Goal: Check status: Check status

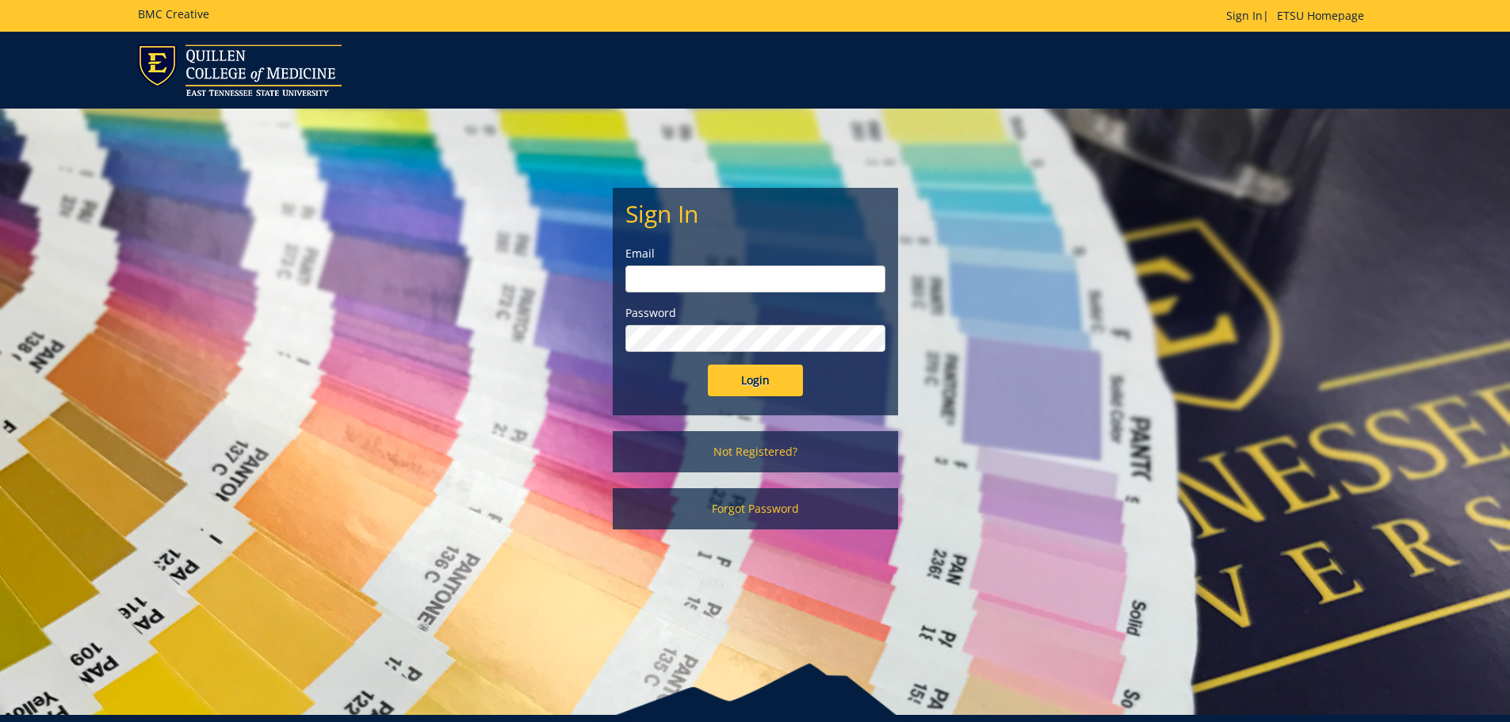
type input "[PERSON_NAME][EMAIL_ADDRESS][DOMAIN_NAME]"
click at [755, 384] on input "Login" at bounding box center [755, 381] width 95 height 32
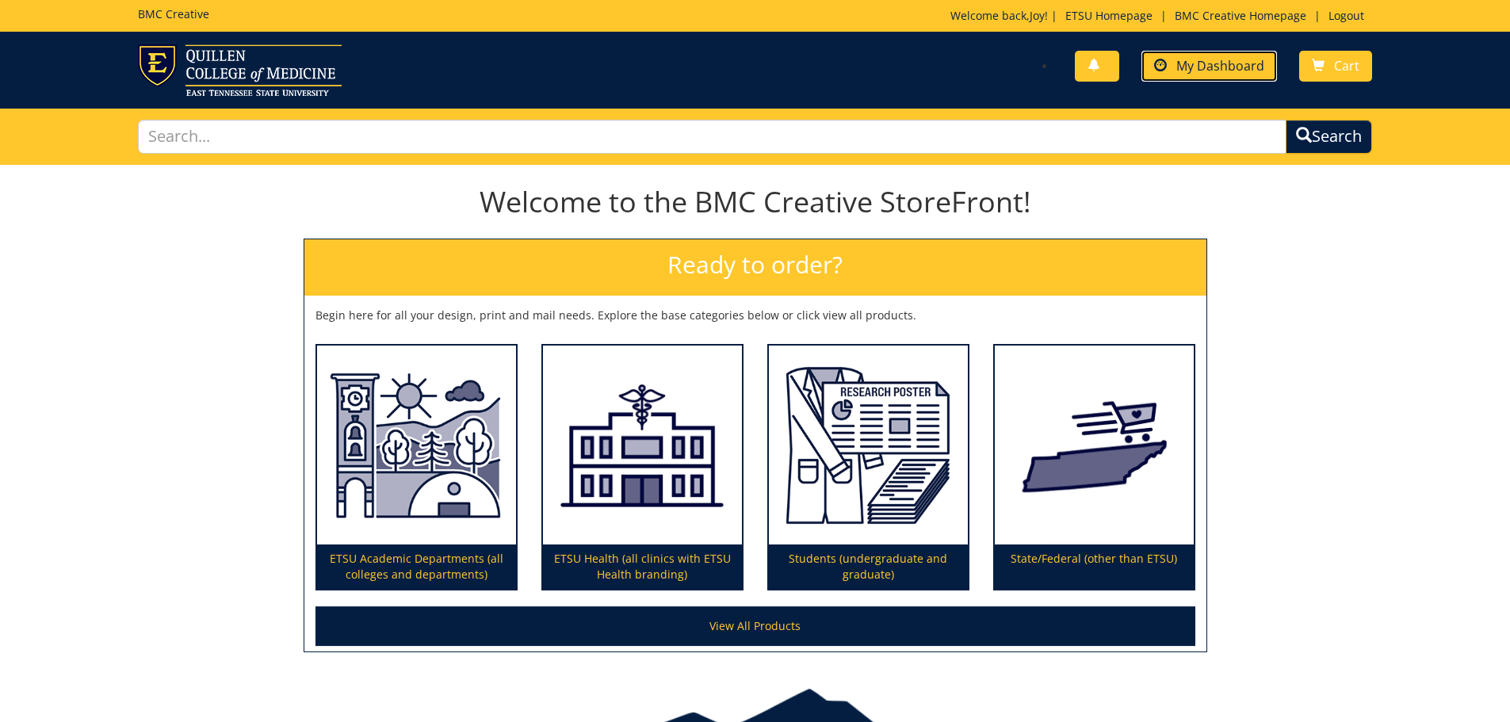
click at [1218, 69] on span "My Dashboard" at bounding box center [1220, 65] width 88 height 17
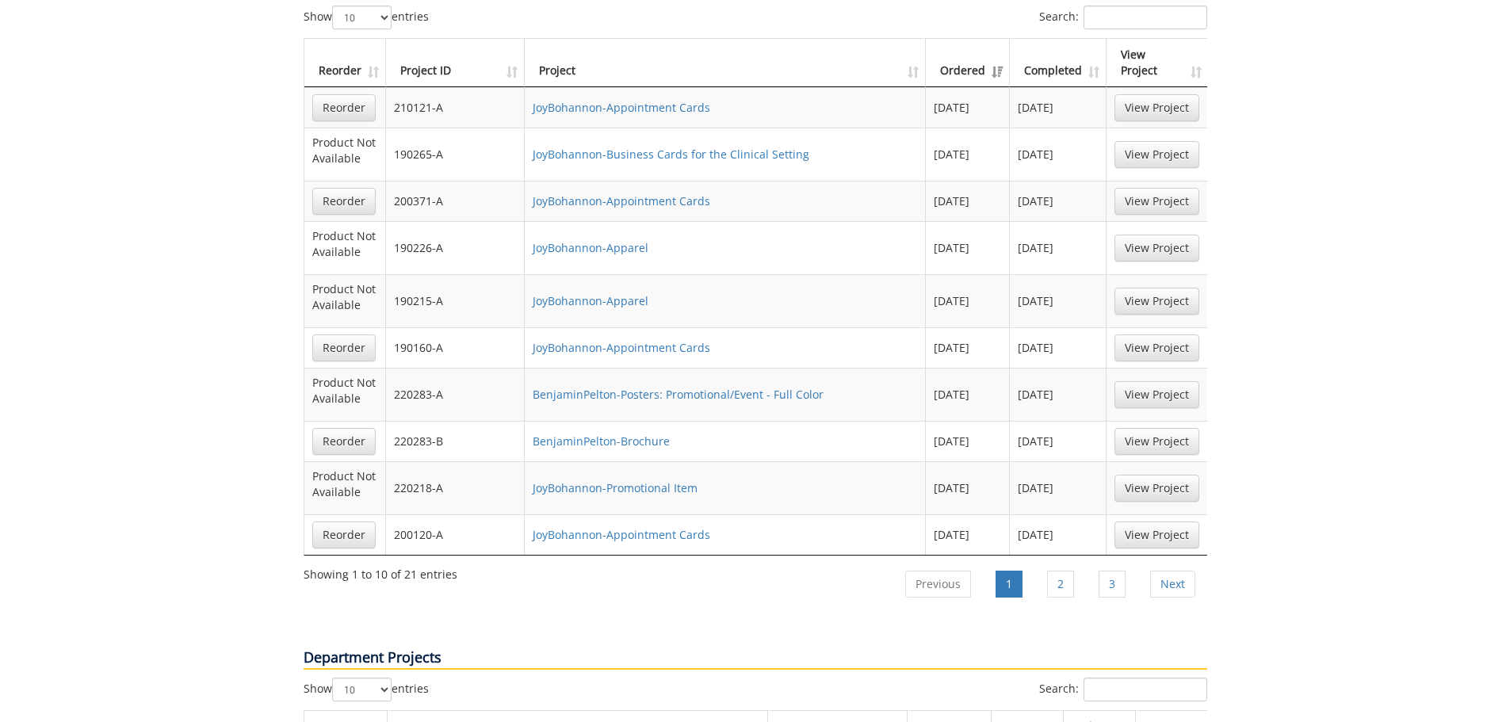
scroll to position [1189, 0]
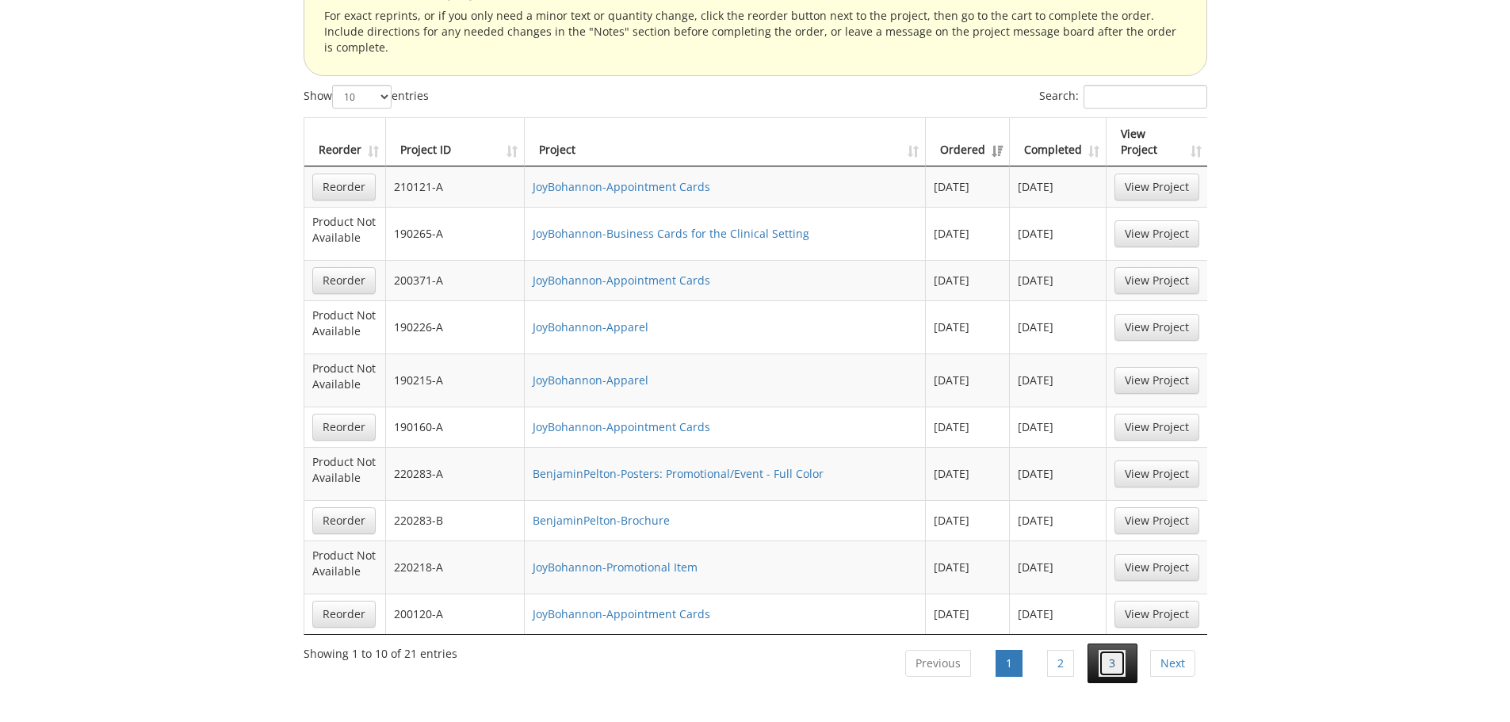
click at [1111, 650] on link "3" at bounding box center [1111, 663] width 27 height 27
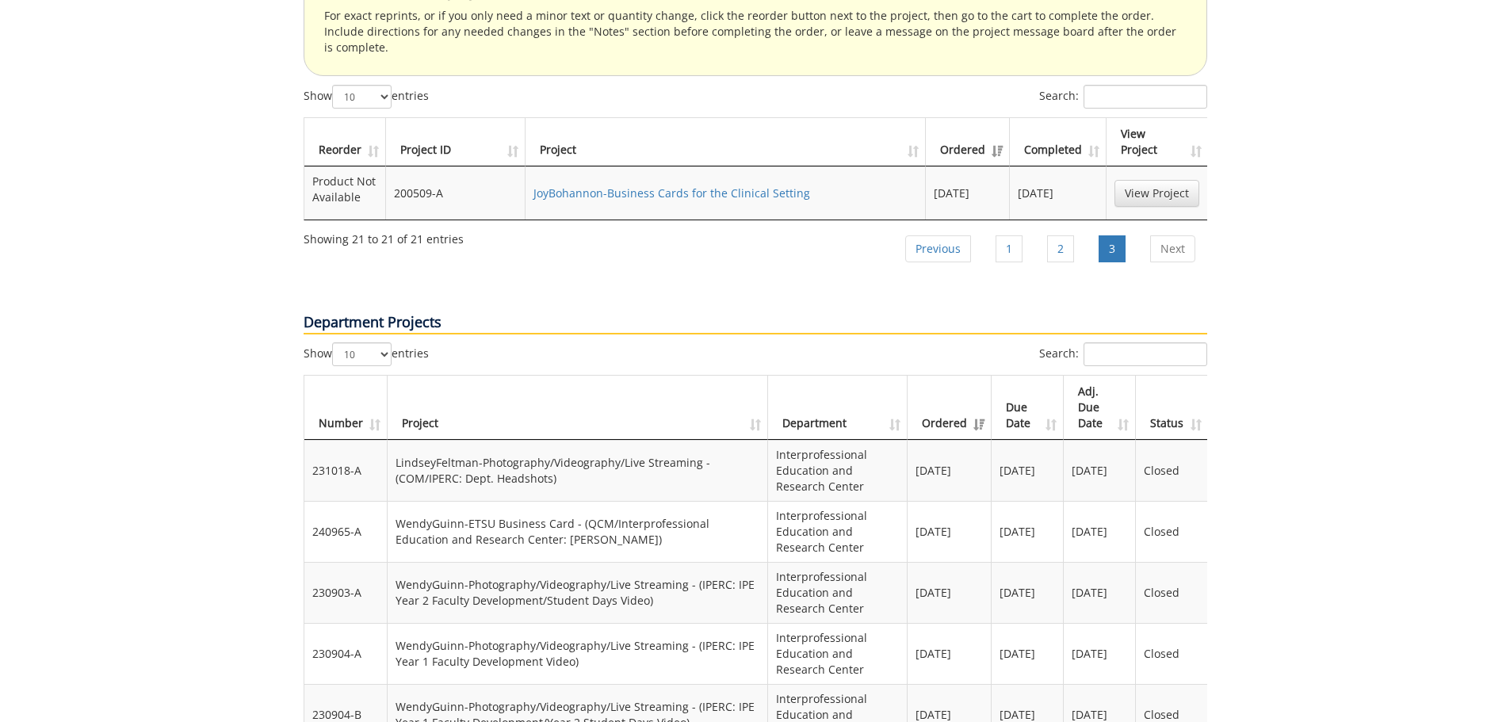
scroll to position [1585, 0]
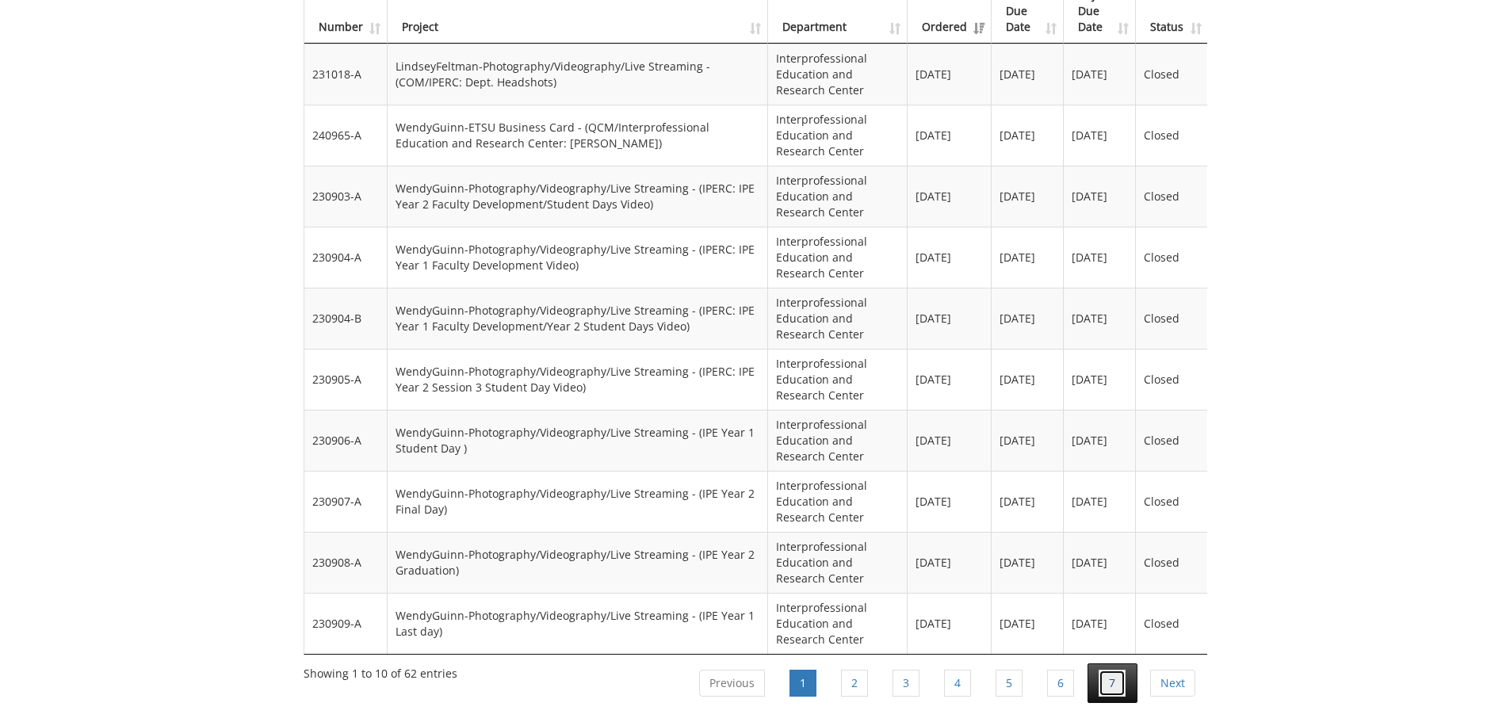
click at [1109, 670] on link "7" at bounding box center [1111, 683] width 27 height 27
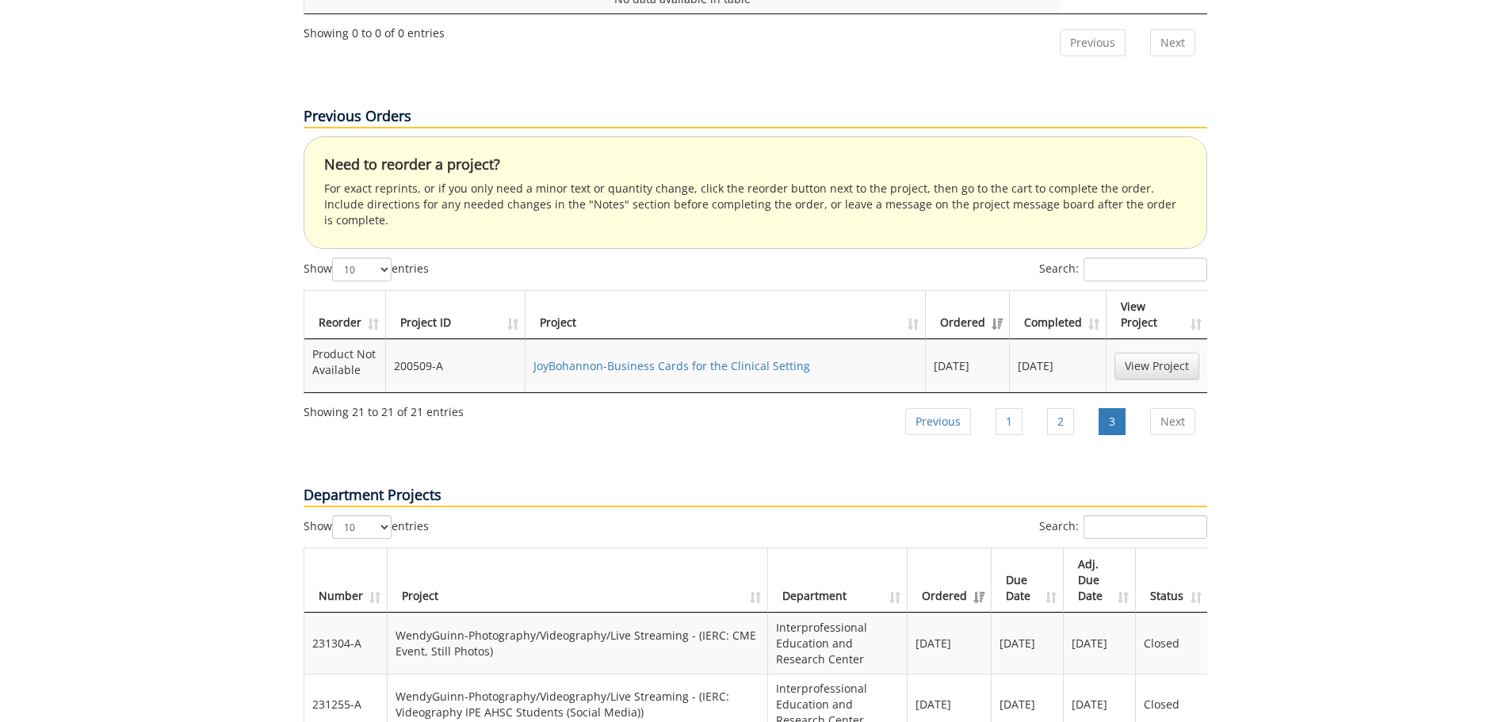
scroll to position [937, 0]
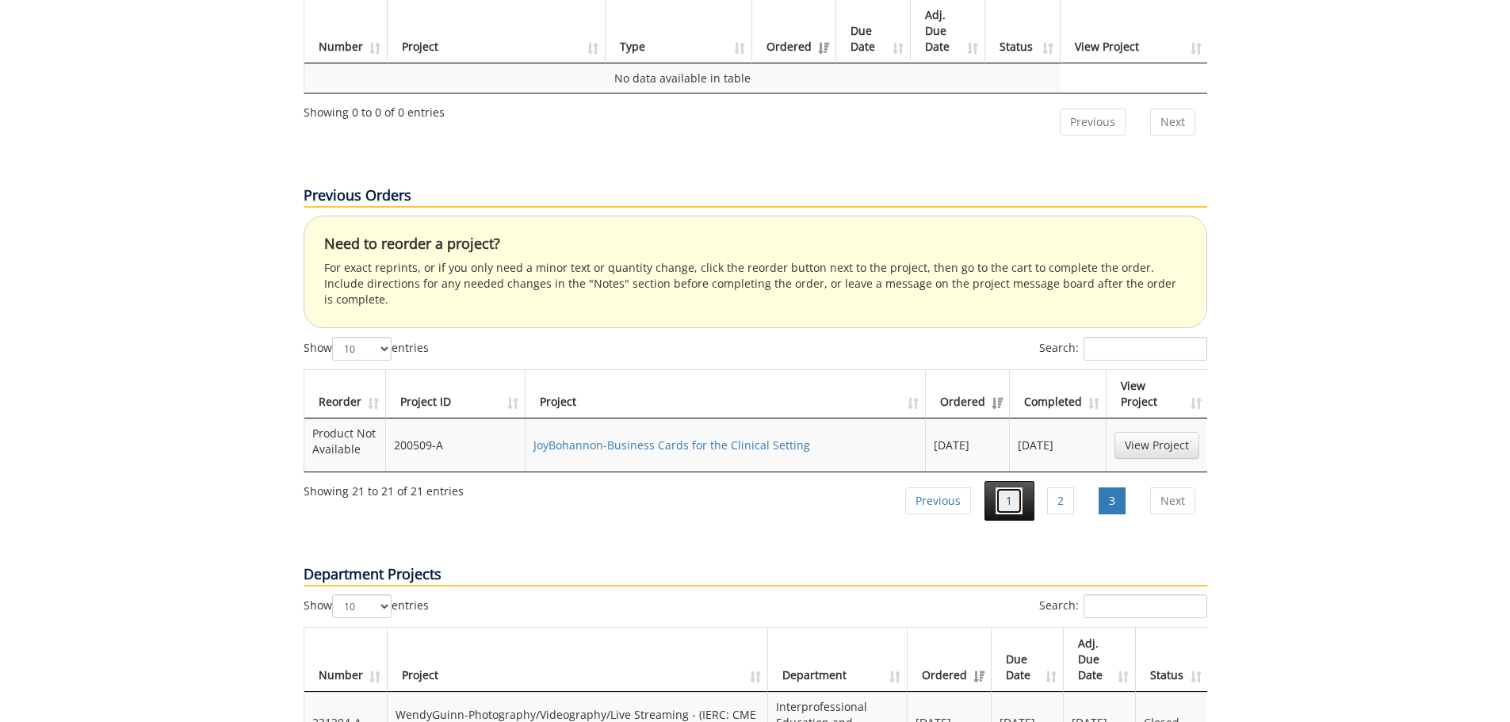
click at [1004, 487] on link "1" at bounding box center [1008, 500] width 27 height 27
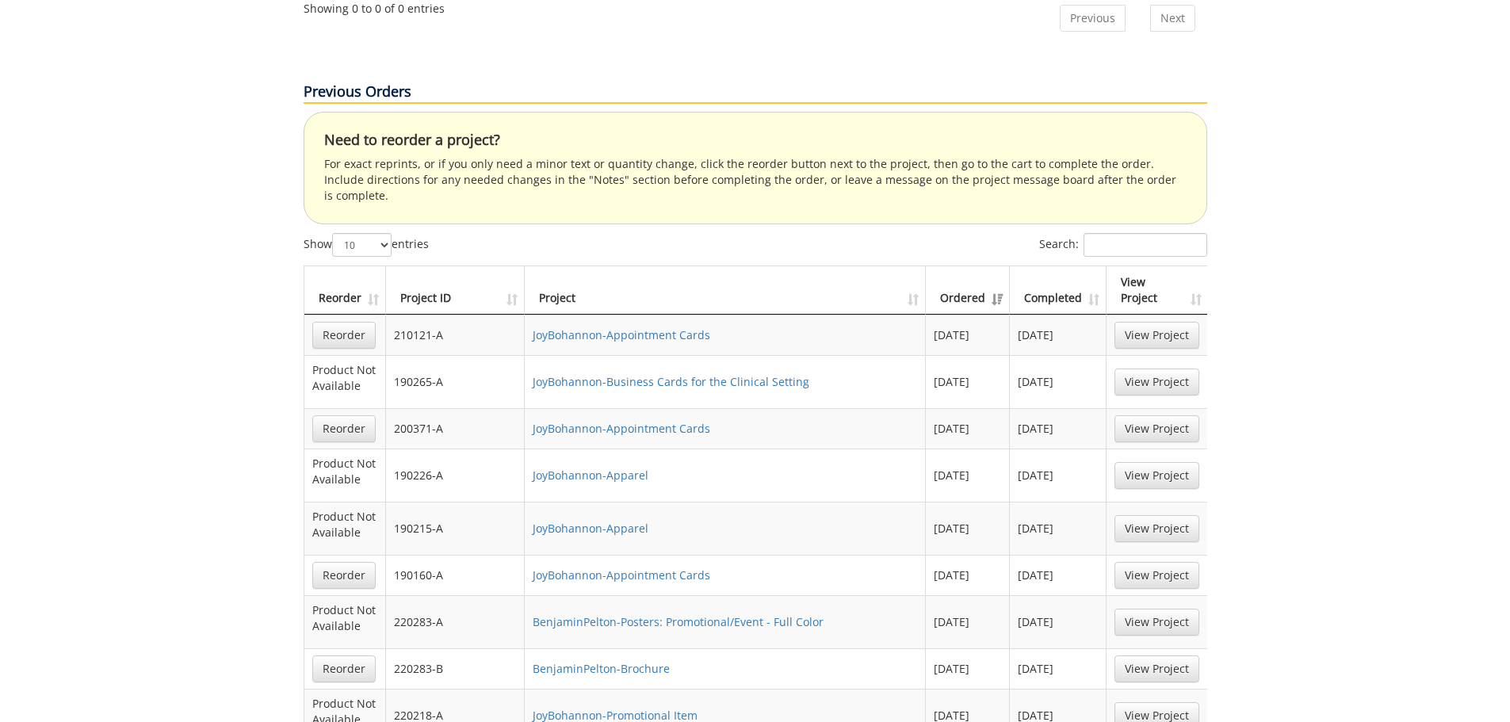
scroll to position [882, 0]
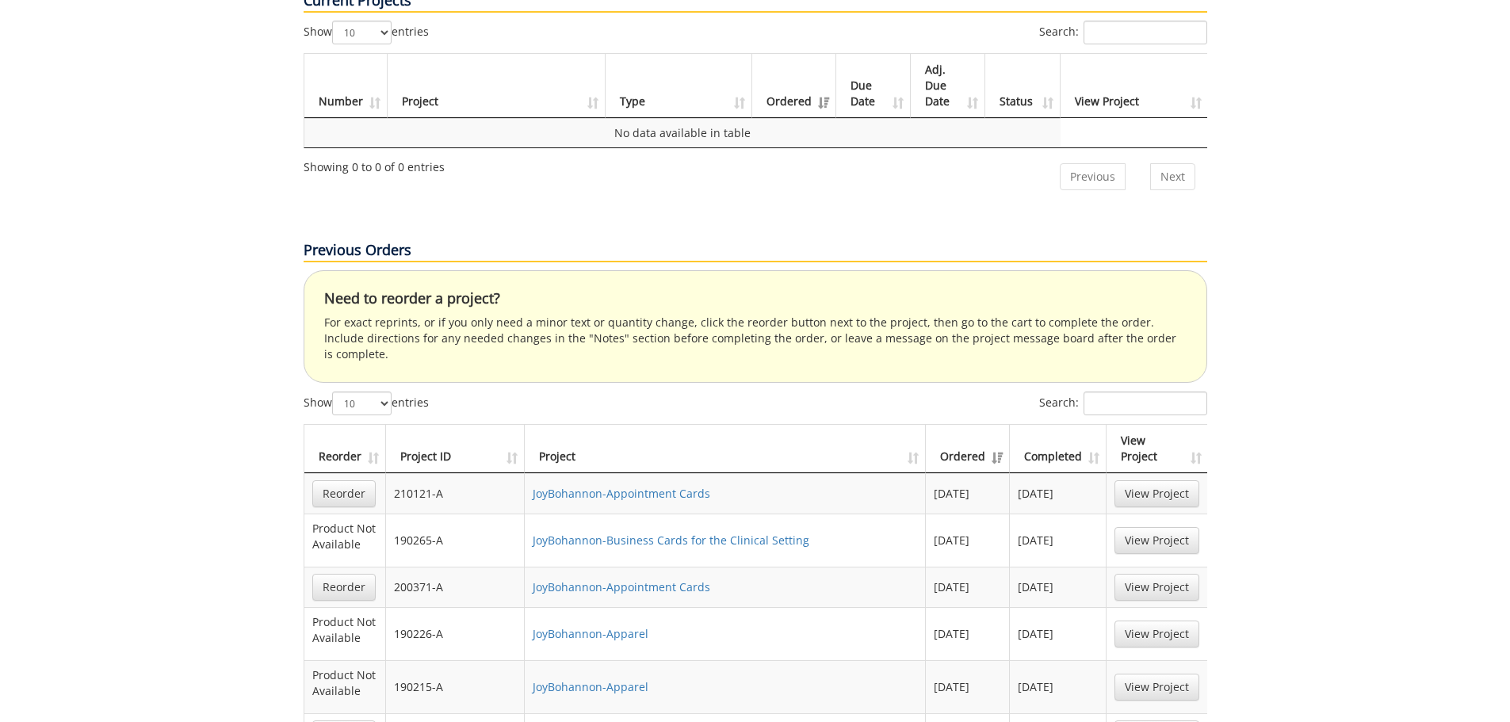
click at [968, 425] on th "Ordered" at bounding box center [968, 449] width 84 height 48
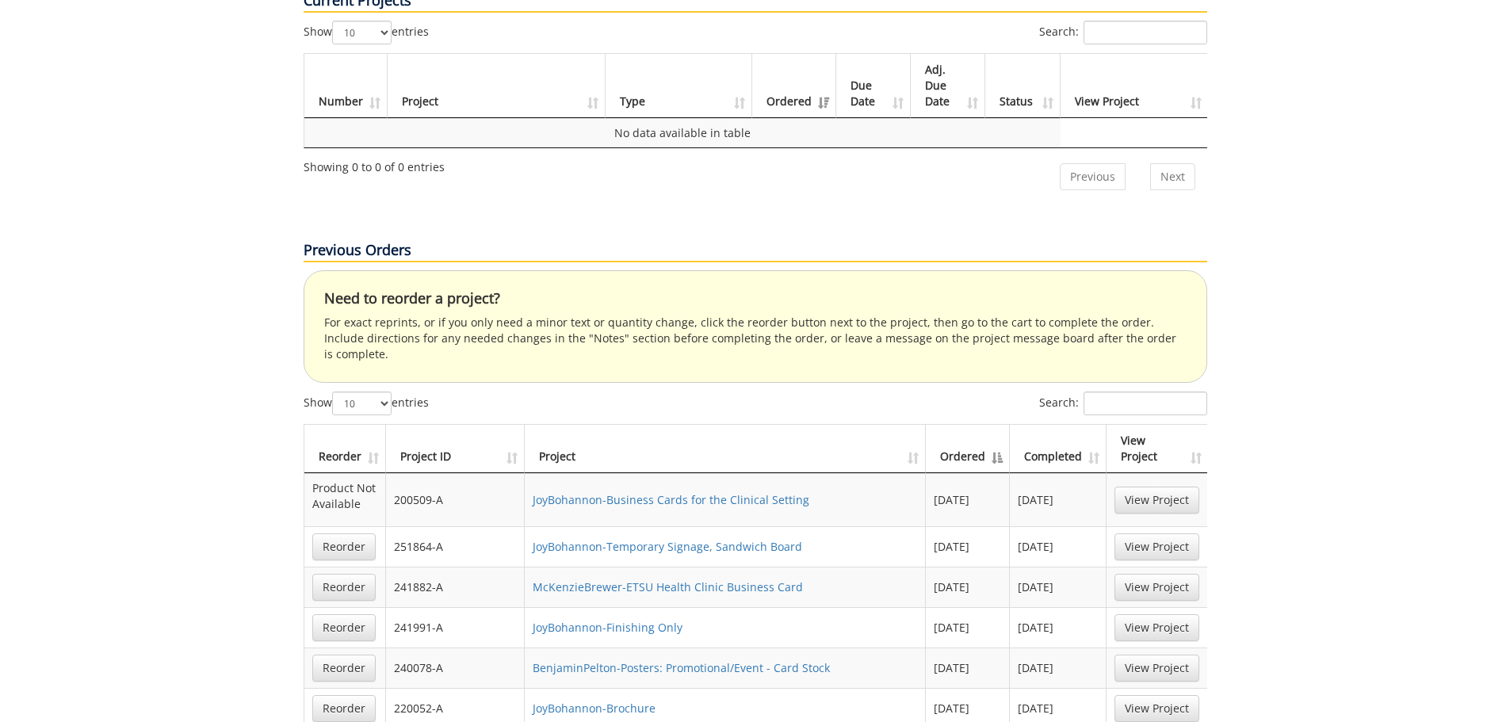
click at [967, 425] on th "Ordered" at bounding box center [968, 449] width 84 height 48
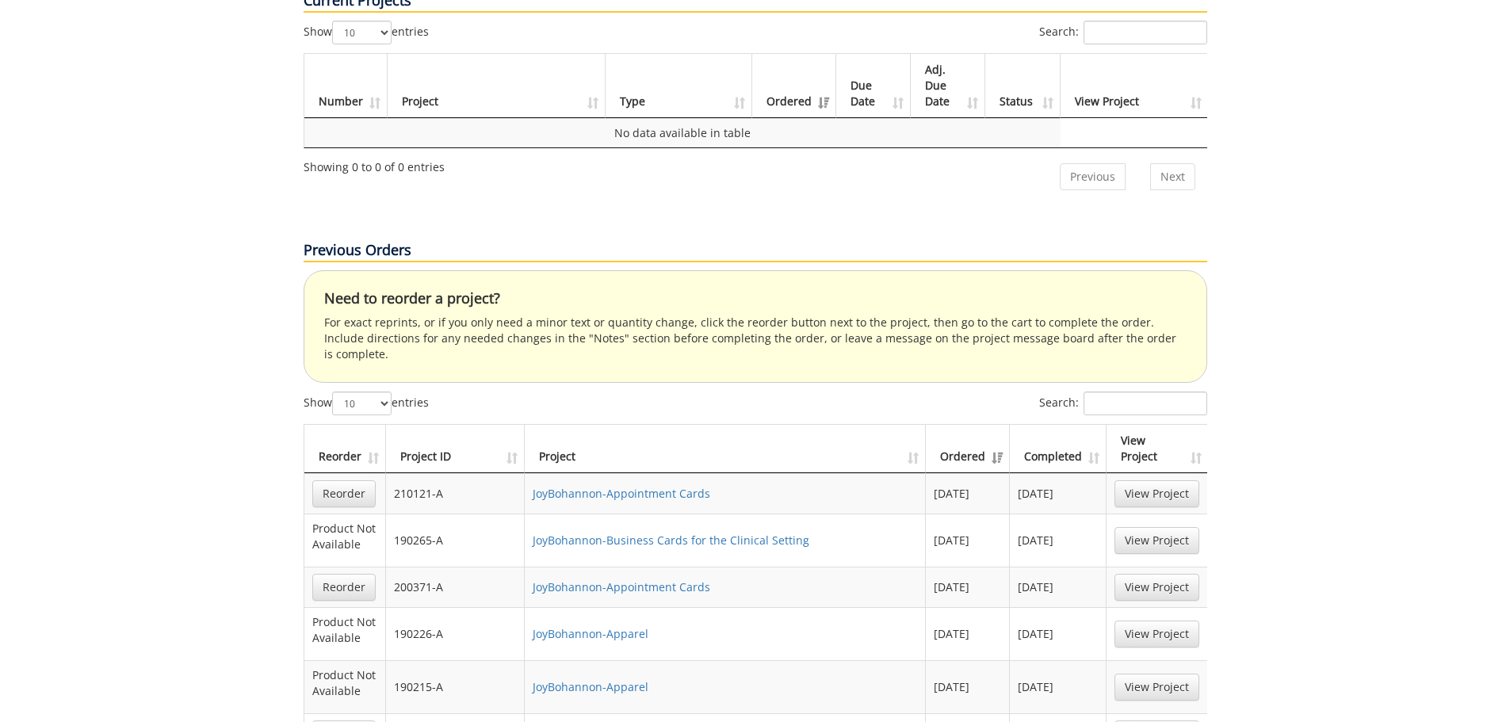
click at [967, 425] on th "Ordered" at bounding box center [968, 449] width 84 height 48
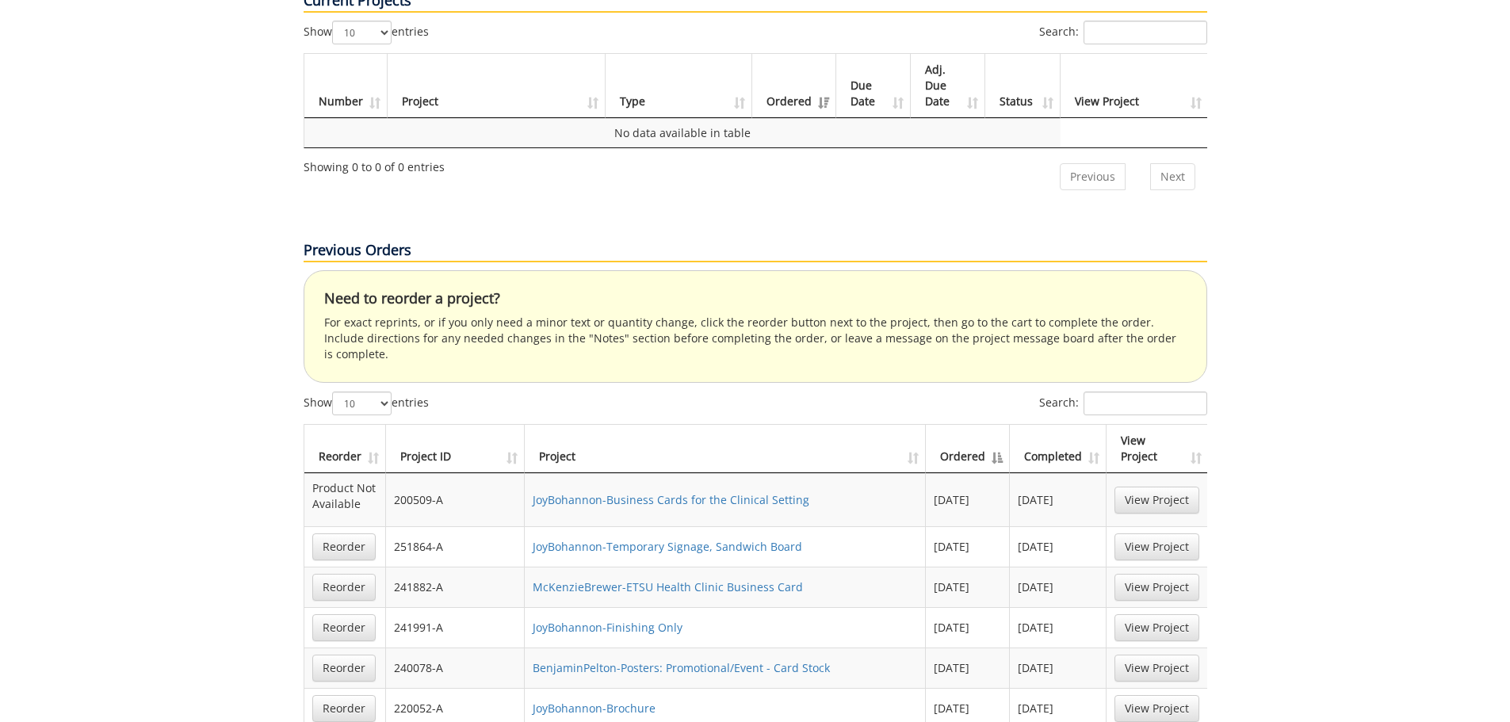
scroll to position [1040, 0]
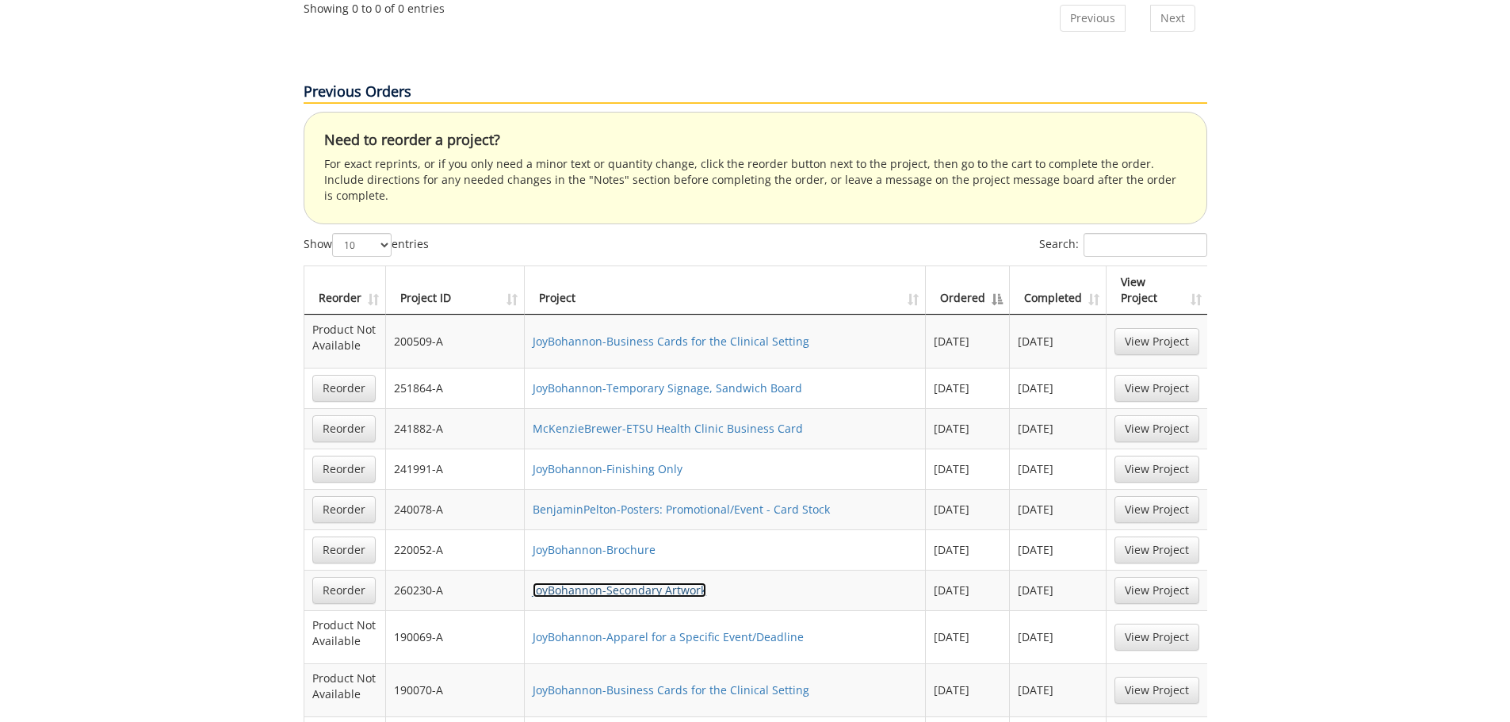
click at [645, 582] on link "JoyBohannon-Secondary Artwork" at bounding box center [620, 589] width 174 height 15
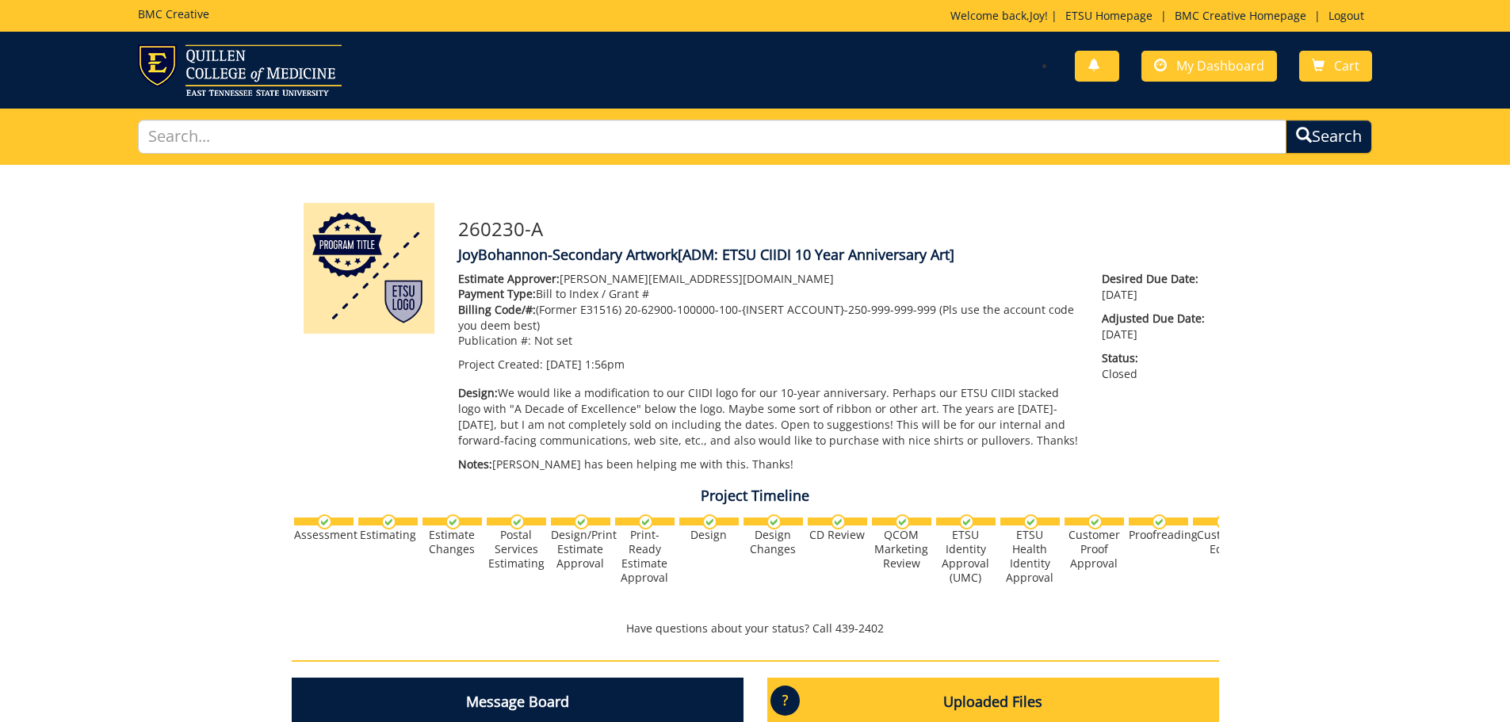
scroll to position [396, 0]
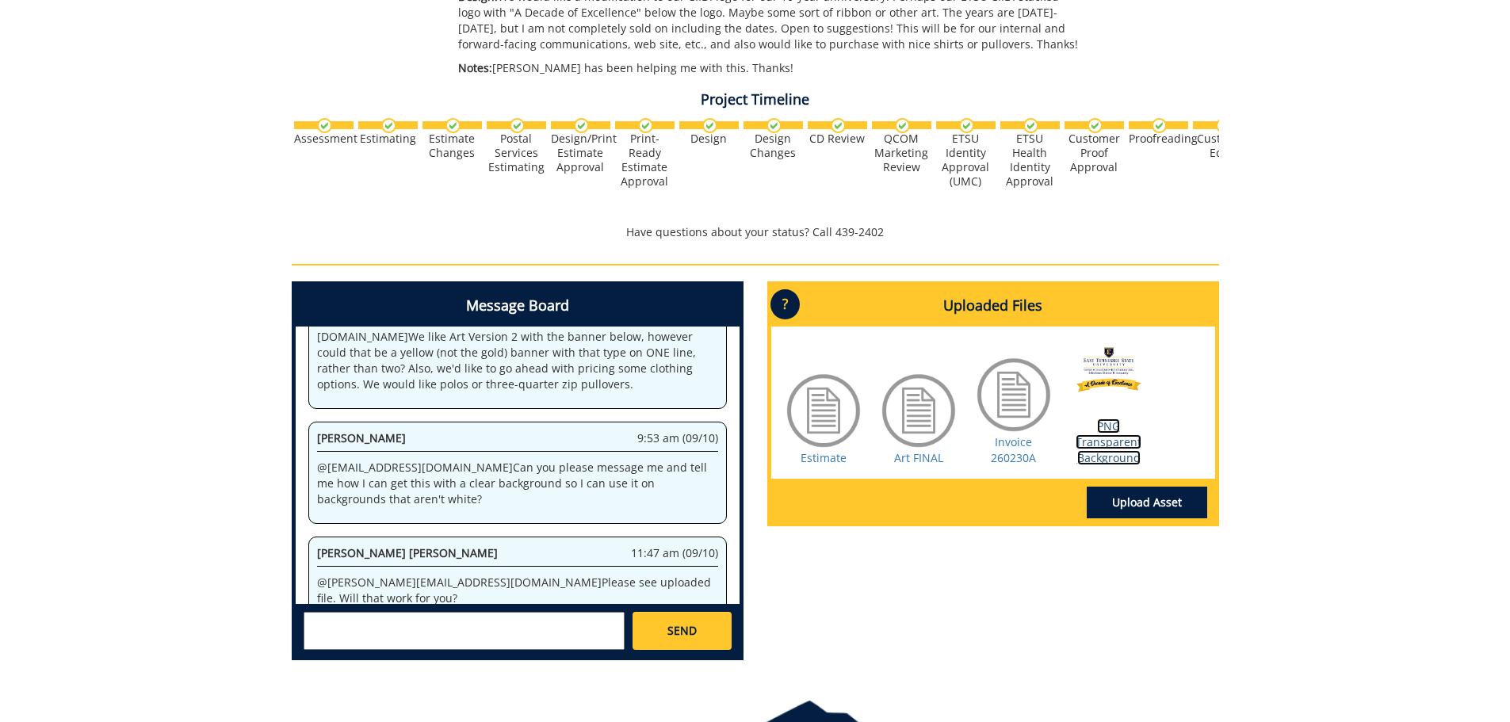
click at [1113, 450] on link "PNG Transparent Background" at bounding box center [1108, 441] width 66 height 47
